Goal: Information Seeking & Learning: Learn about a topic

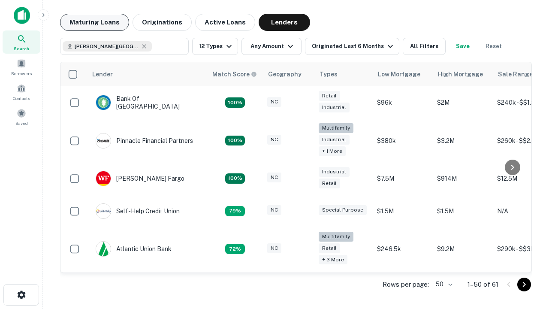
click at [94, 22] on button "Maturing Loans" at bounding box center [94, 22] width 69 height 17
